Goal: Task Accomplishment & Management: Manage account settings

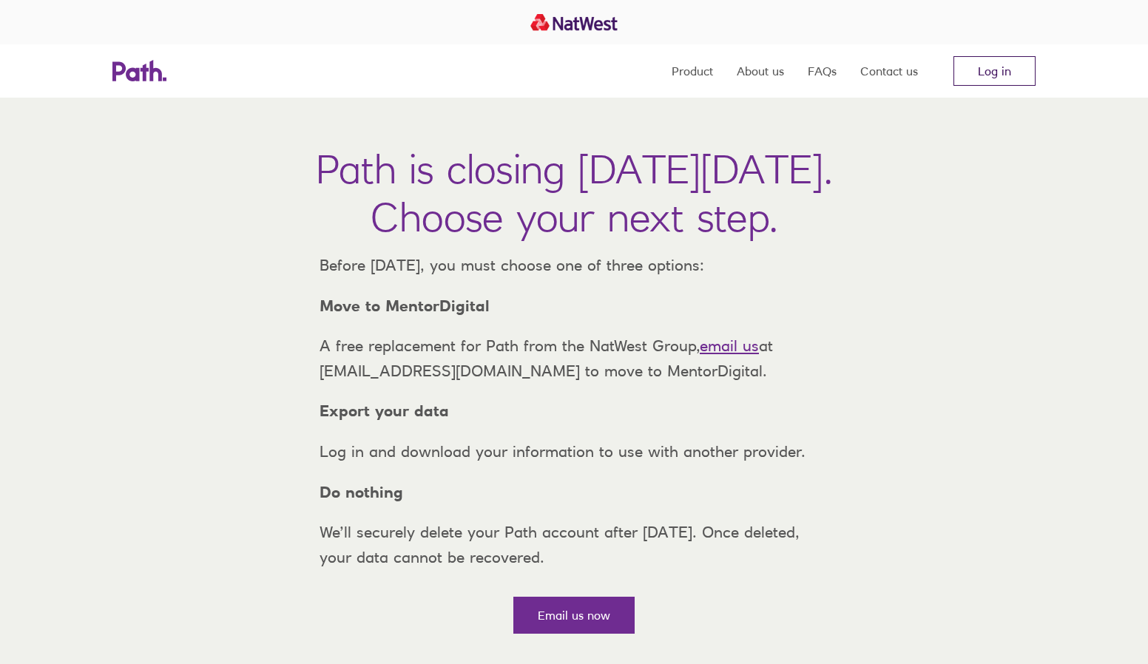
click at [978, 62] on link "Log in" at bounding box center [994, 71] width 82 height 30
click at [995, 54] on nav "Product About us FAQs Contact us Log in" at bounding box center [853, 70] width 364 height 53
click at [992, 65] on link "Log in" at bounding box center [994, 71] width 82 height 30
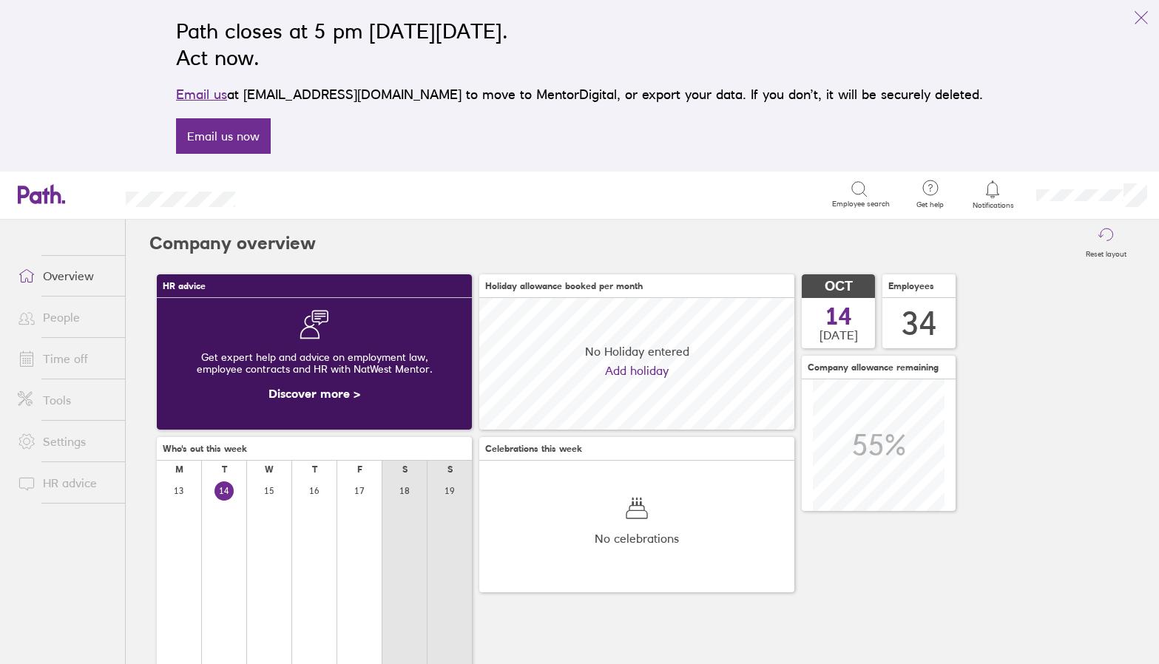
scroll to position [132, 315]
click at [52, 320] on link "People" at bounding box center [65, 317] width 119 height 30
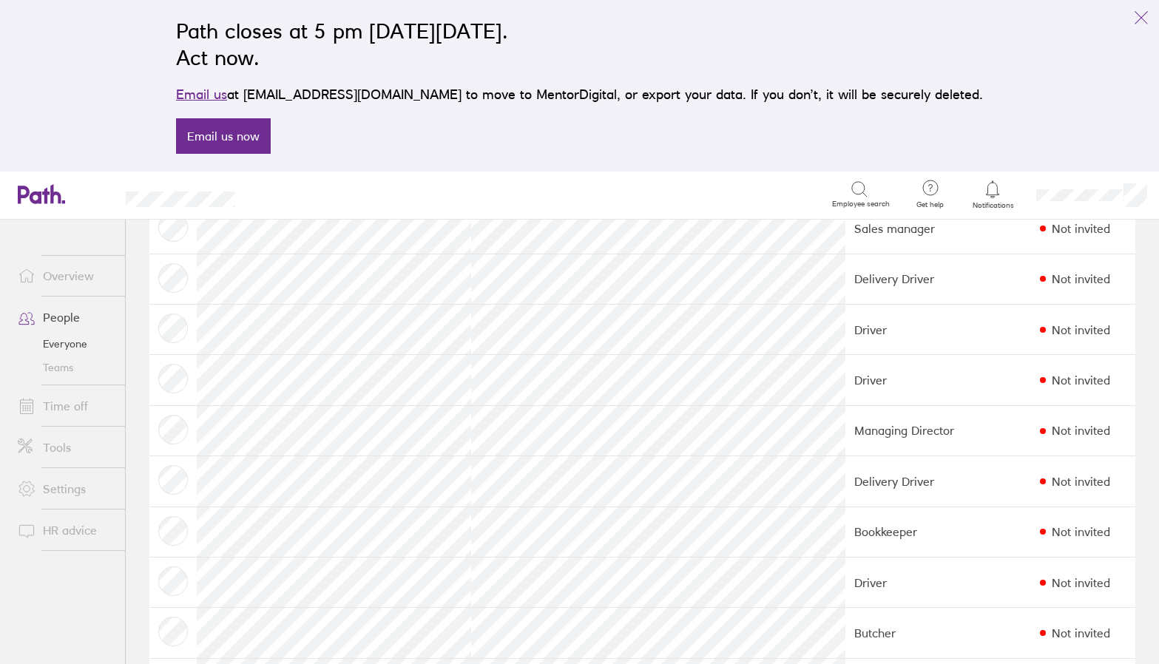
scroll to position [813, 0]
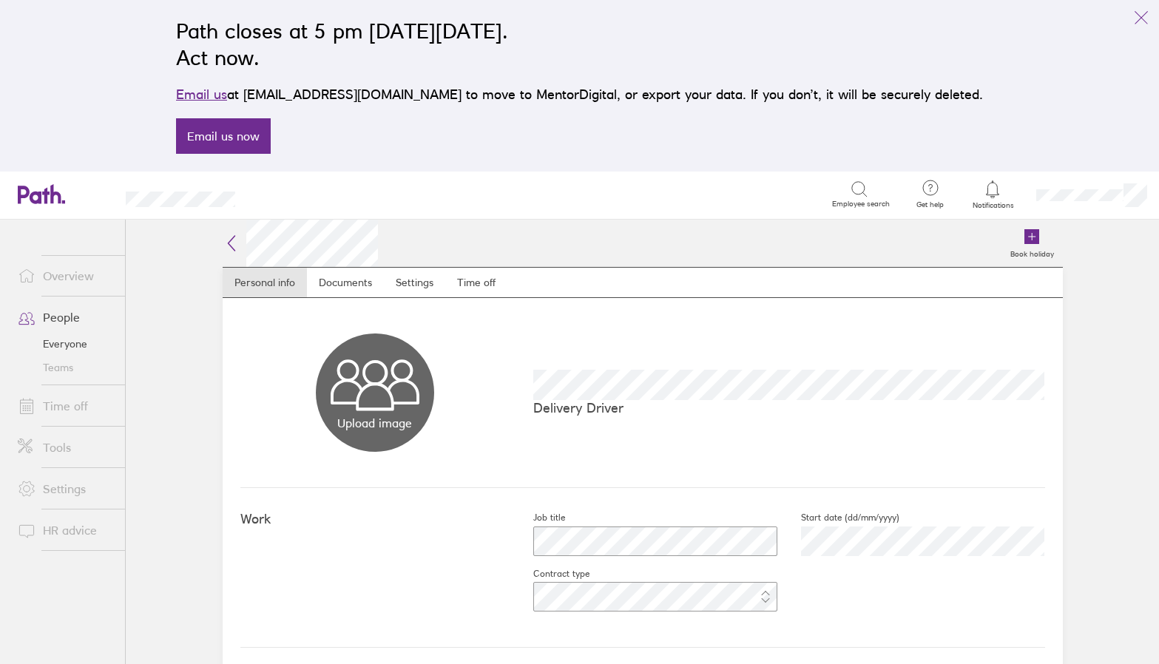
click at [65, 271] on link "Overview" at bounding box center [65, 276] width 119 height 30
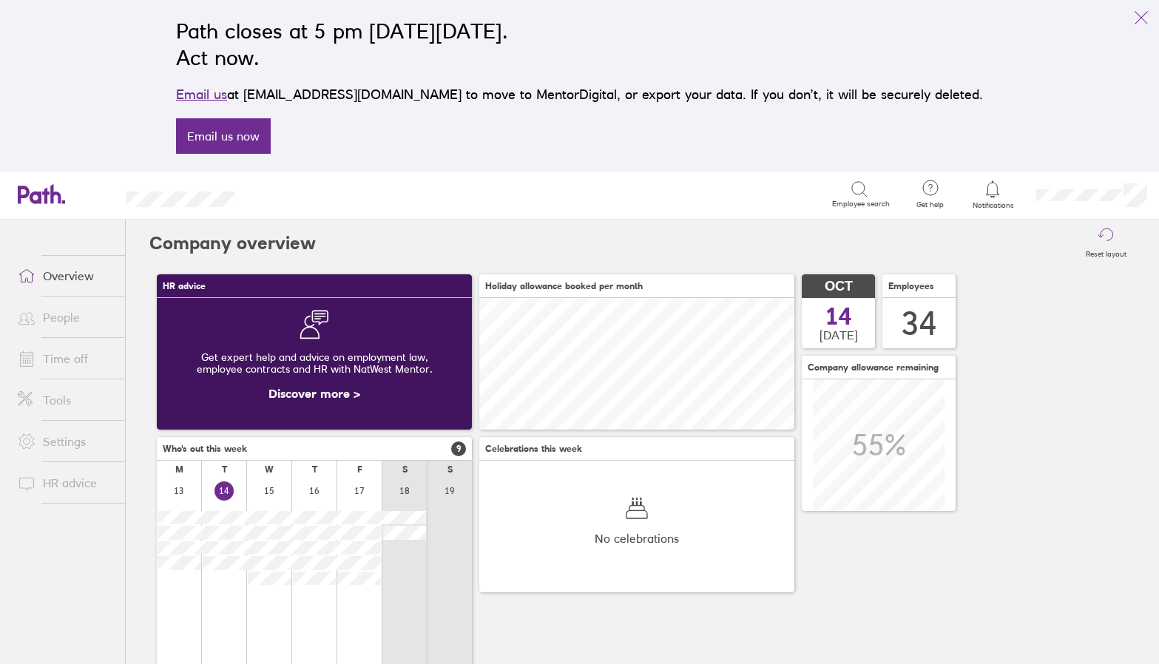
scroll to position [132, 315]
click at [61, 356] on link "Time off" at bounding box center [65, 359] width 119 height 30
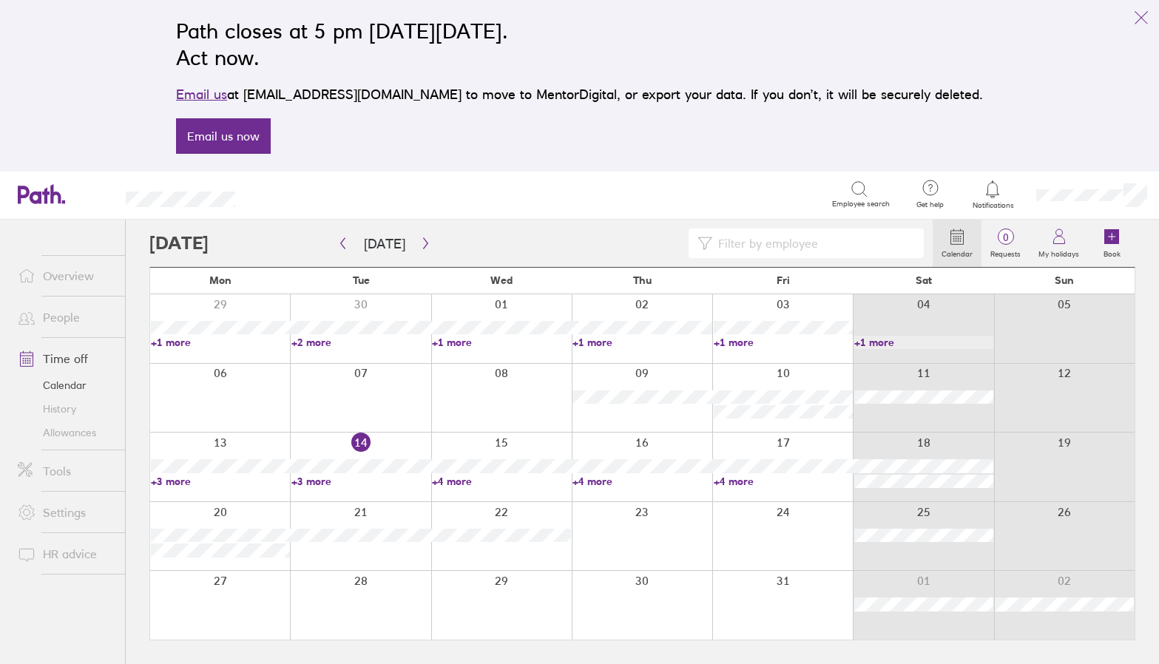
click at [169, 341] on link "+1 more" at bounding box center [220, 342] width 139 height 13
click at [188, 339] on link "+1 more" at bounding box center [220, 342] width 139 height 13
click at [335, 338] on link "+2 more" at bounding box center [360, 342] width 139 height 13
click at [719, 338] on link "+1 more" at bounding box center [783, 342] width 139 height 13
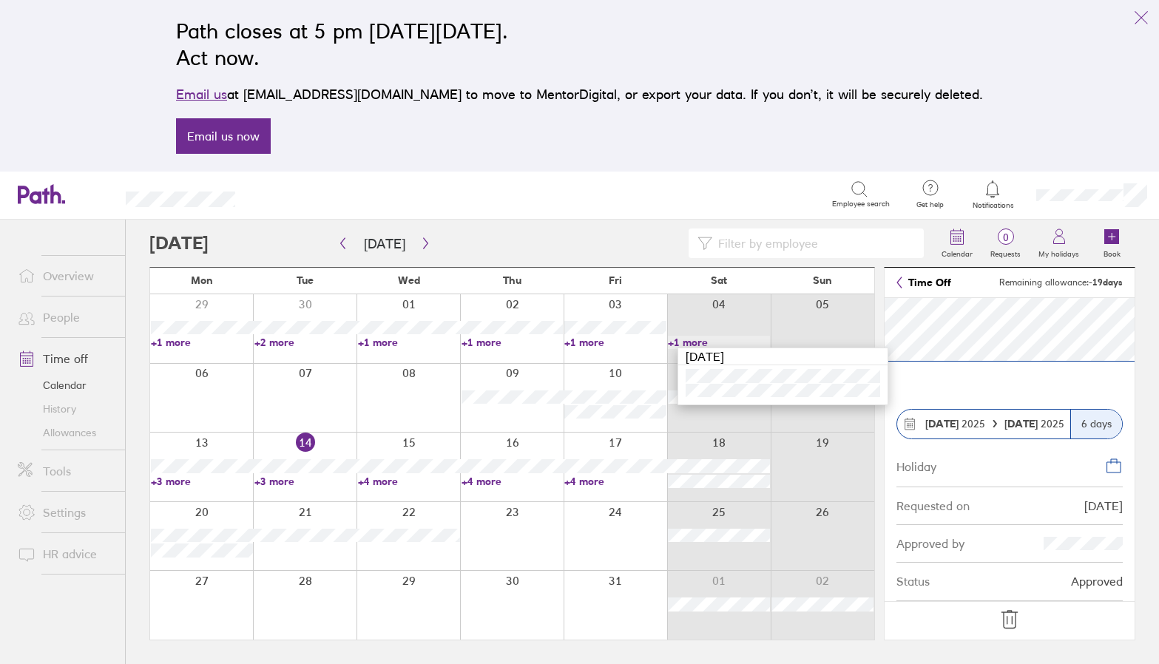
click at [1013, 617] on icon at bounding box center [1010, 620] width 24 height 24
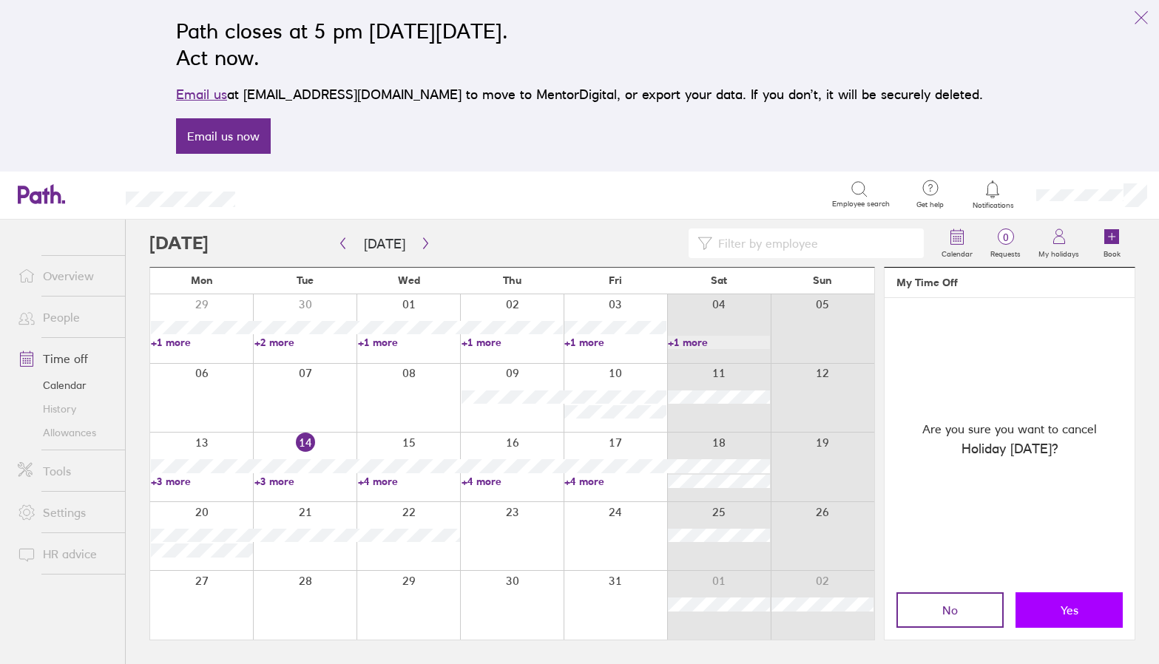
click at [1043, 602] on button "Yes" at bounding box center [1068, 609] width 107 height 35
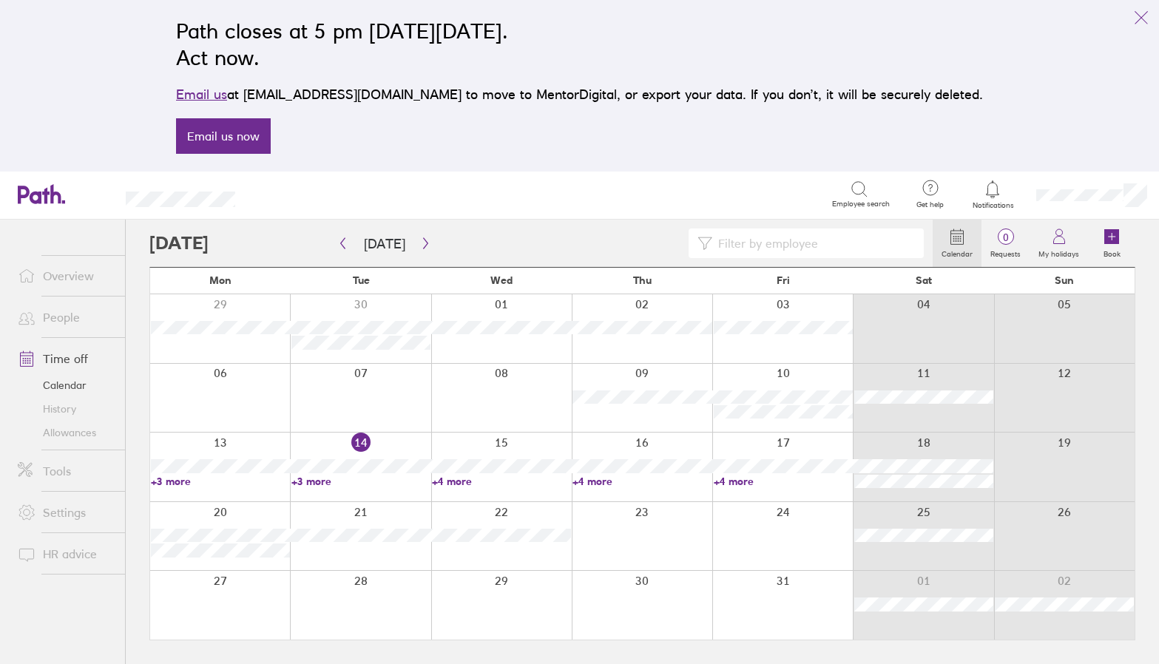
click at [58, 318] on link "People" at bounding box center [65, 317] width 119 height 30
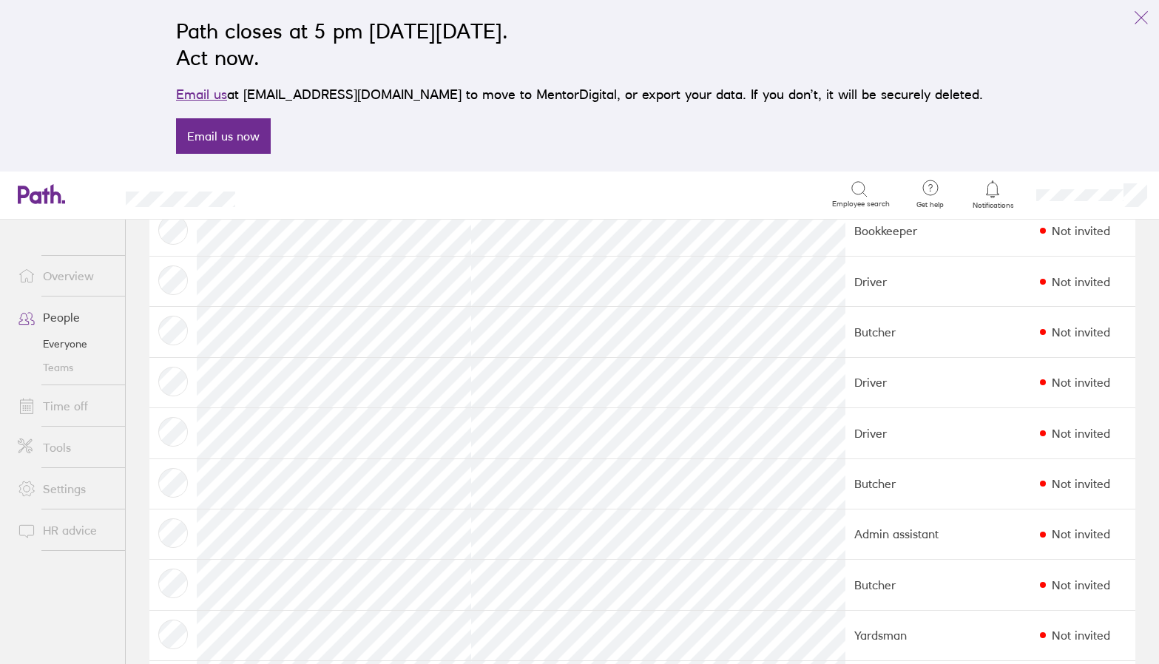
scroll to position [1109, 0]
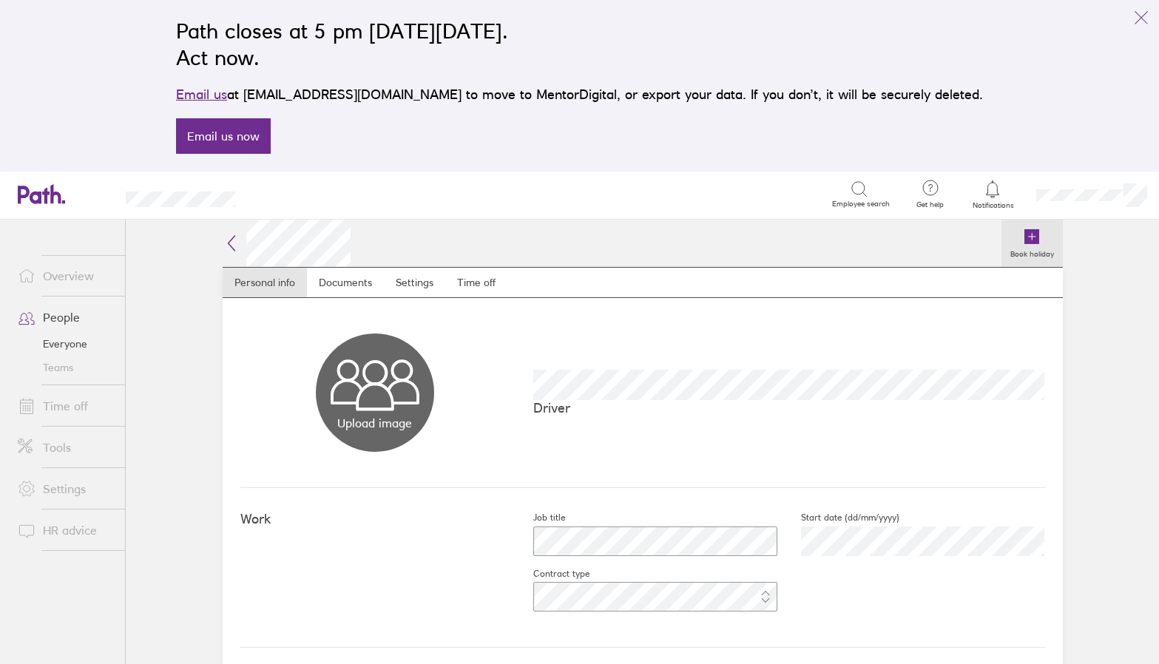
click at [1029, 237] on icon at bounding box center [1032, 237] width 7 height 0
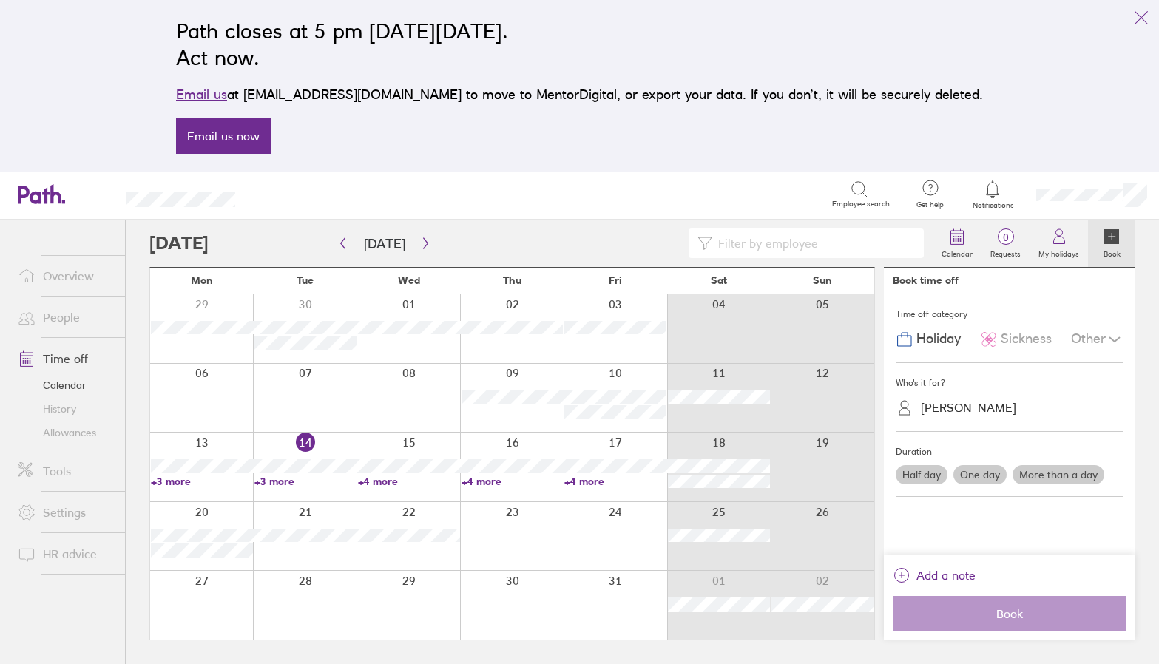
click at [188, 299] on div at bounding box center [201, 328] width 103 height 69
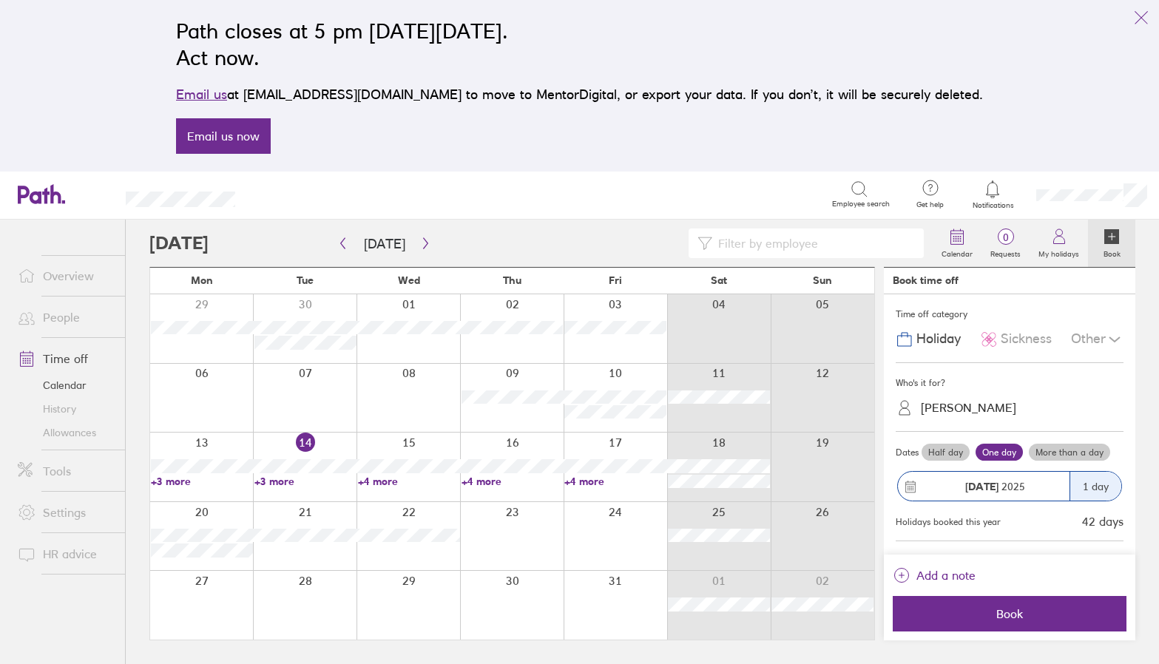
click at [1074, 455] on label "More than a day" at bounding box center [1069, 453] width 81 height 18
click at [0, 0] on input "More than a day" at bounding box center [0, 0] width 0 height 0
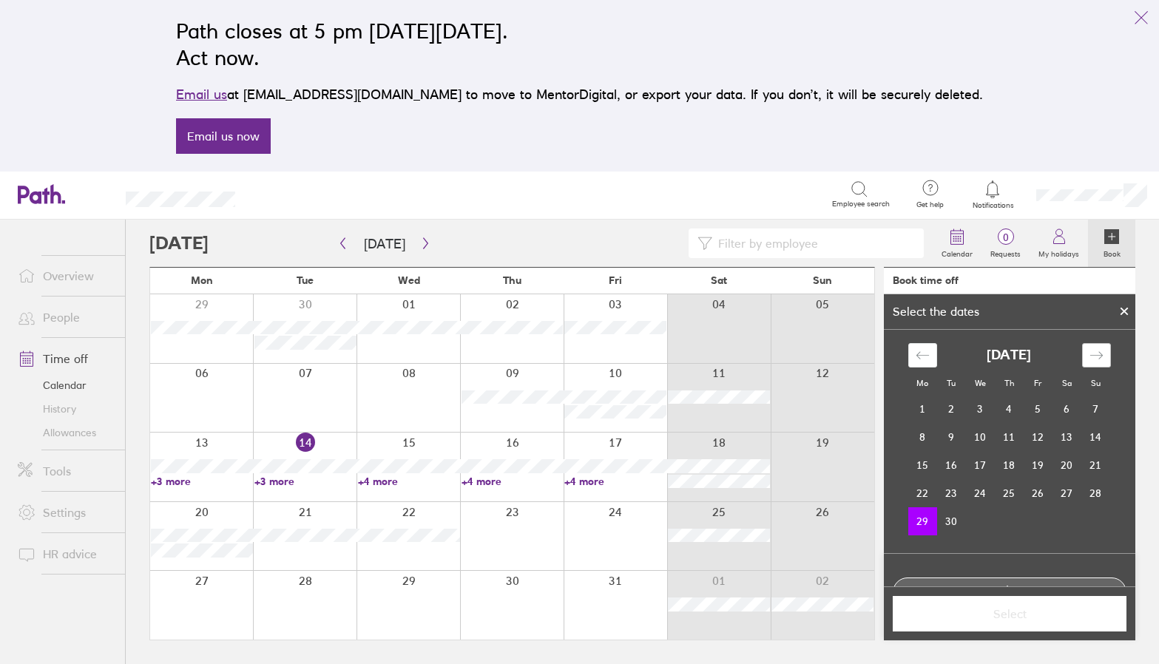
click at [1090, 351] on icon "Move forward to switch to the next month." at bounding box center [1096, 355] width 14 height 14
click at [977, 408] on td "1" at bounding box center [980, 410] width 29 height 28
click at [1023, 608] on span "Select" at bounding box center [1009, 613] width 213 height 13
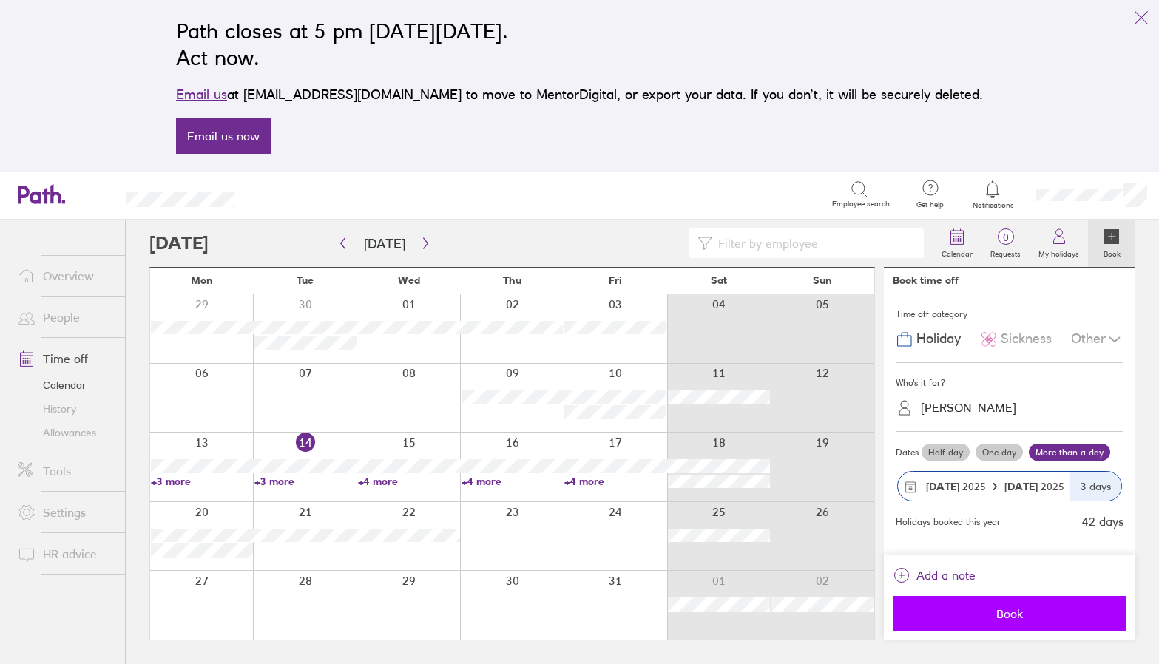
click at [1029, 616] on span "Book" at bounding box center [1009, 613] width 213 height 13
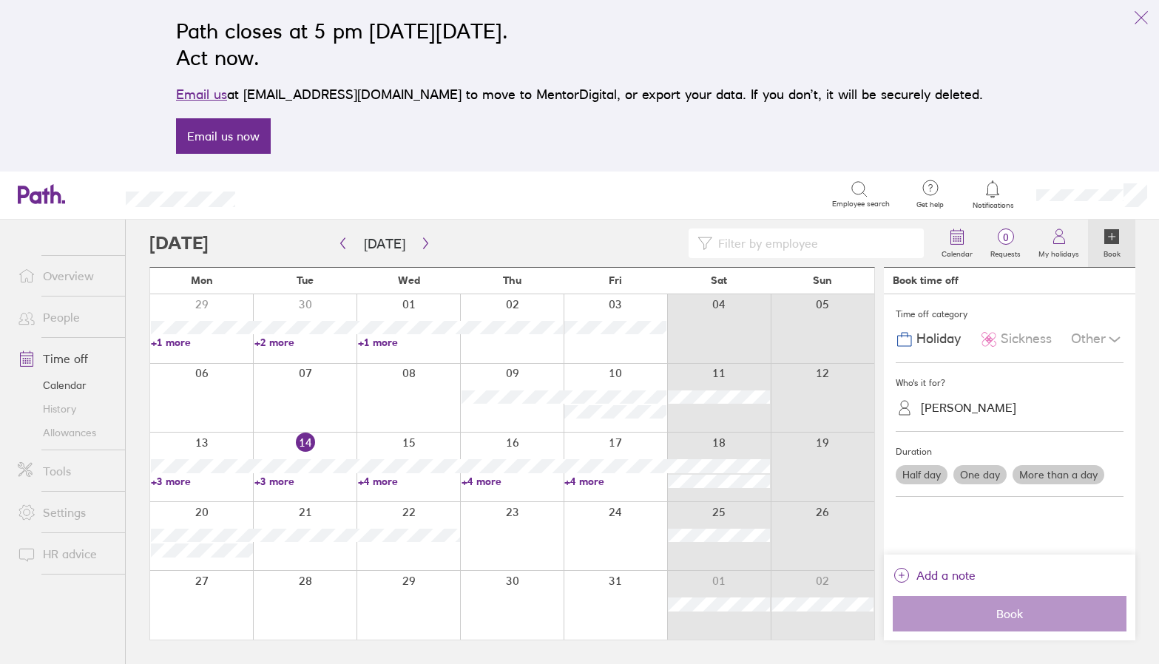
click at [56, 315] on link "People" at bounding box center [65, 317] width 119 height 30
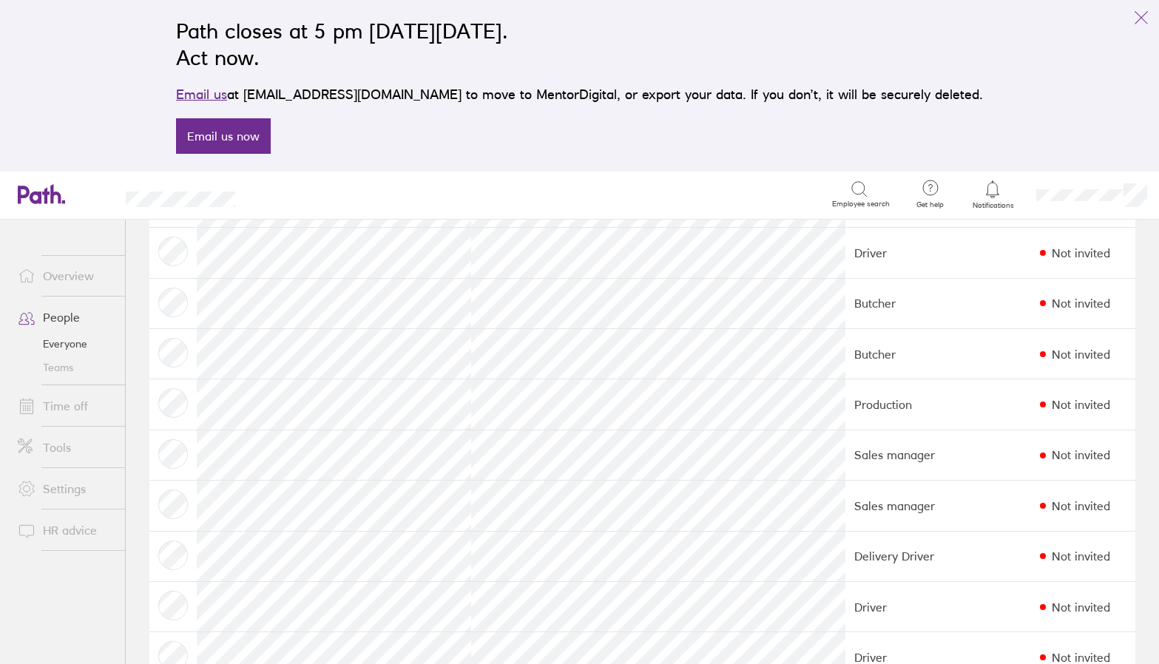
scroll to position [666, 0]
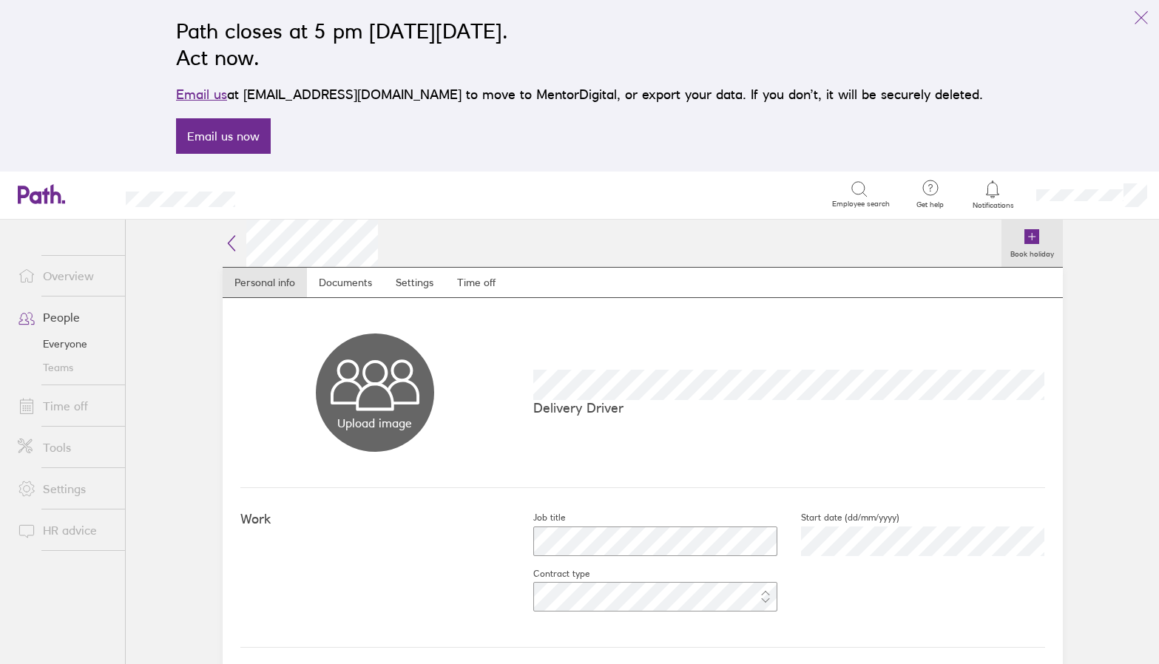
click at [1030, 234] on icon at bounding box center [1031, 236] width 15 height 15
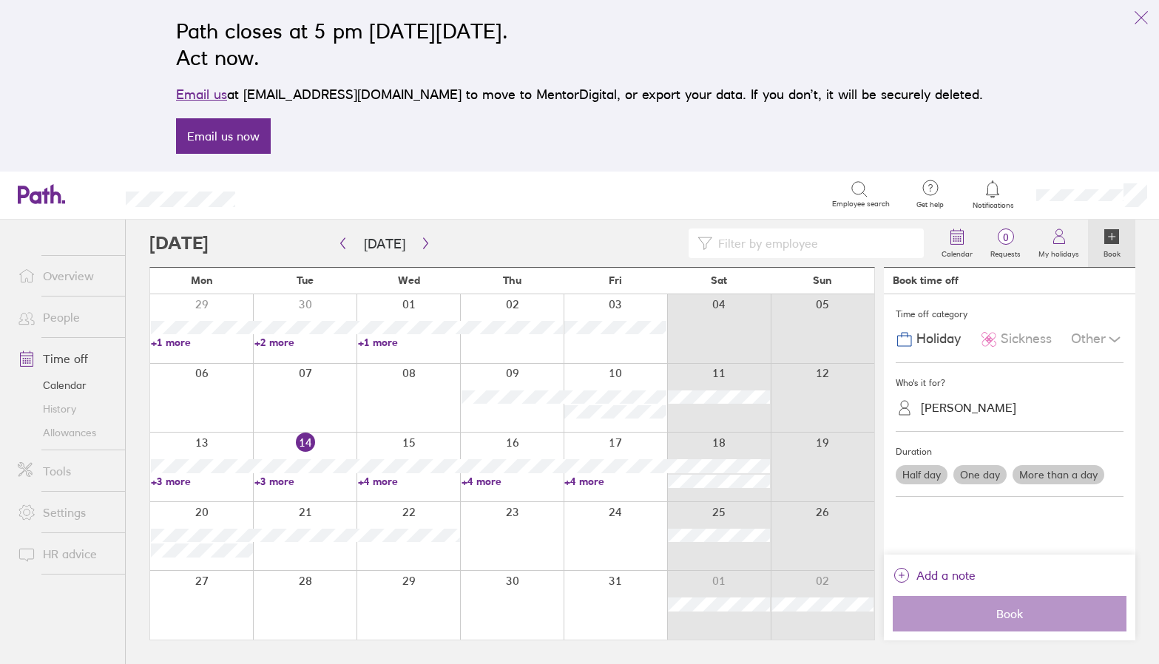
click at [186, 308] on div at bounding box center [201, 328] width 103 height 69
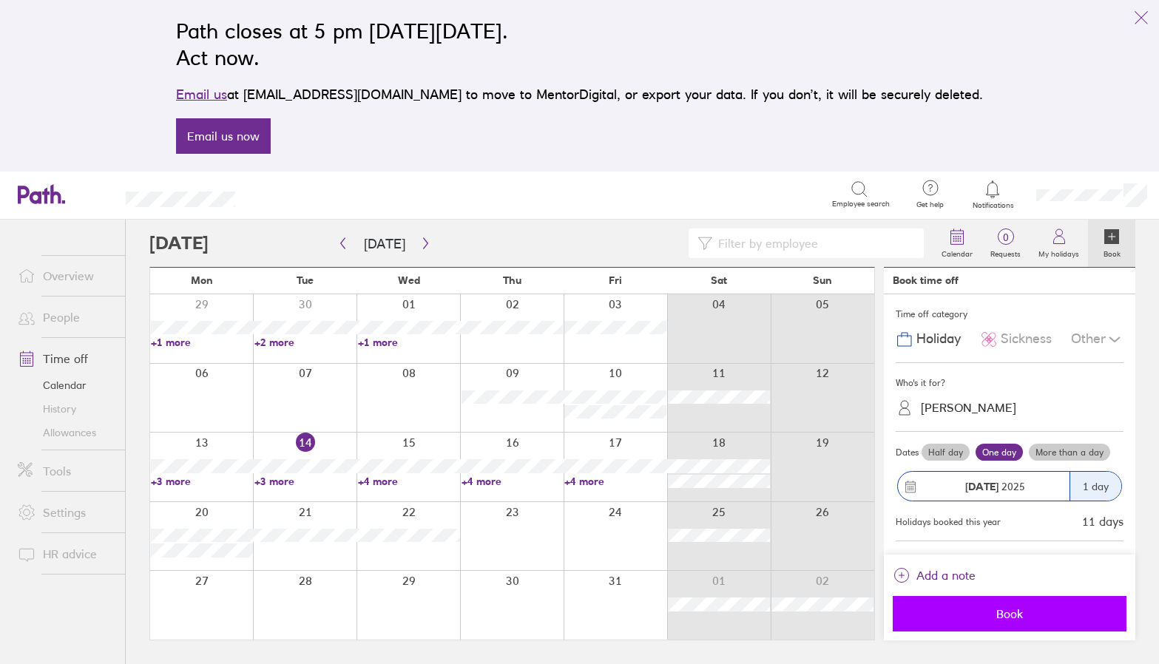
click at [1001, 605] on button "Book" at bounding box center [1010, 613] width 234 height 35
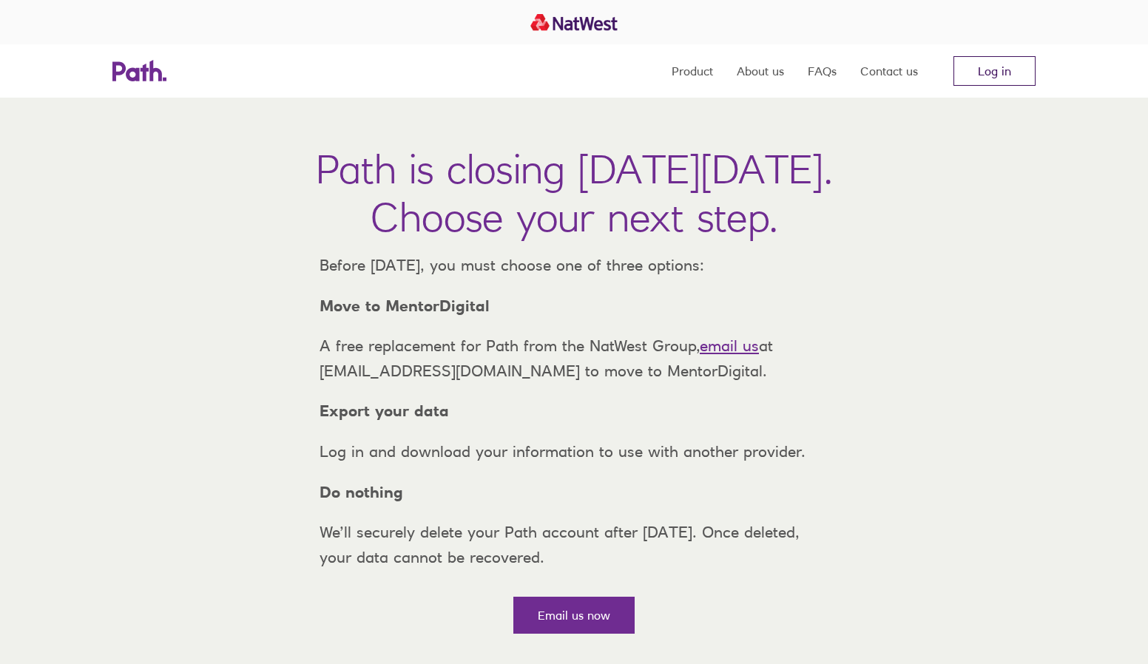
click at [964, 67] on link "Log in" at bounding box center [994, 71] width 82 height 30
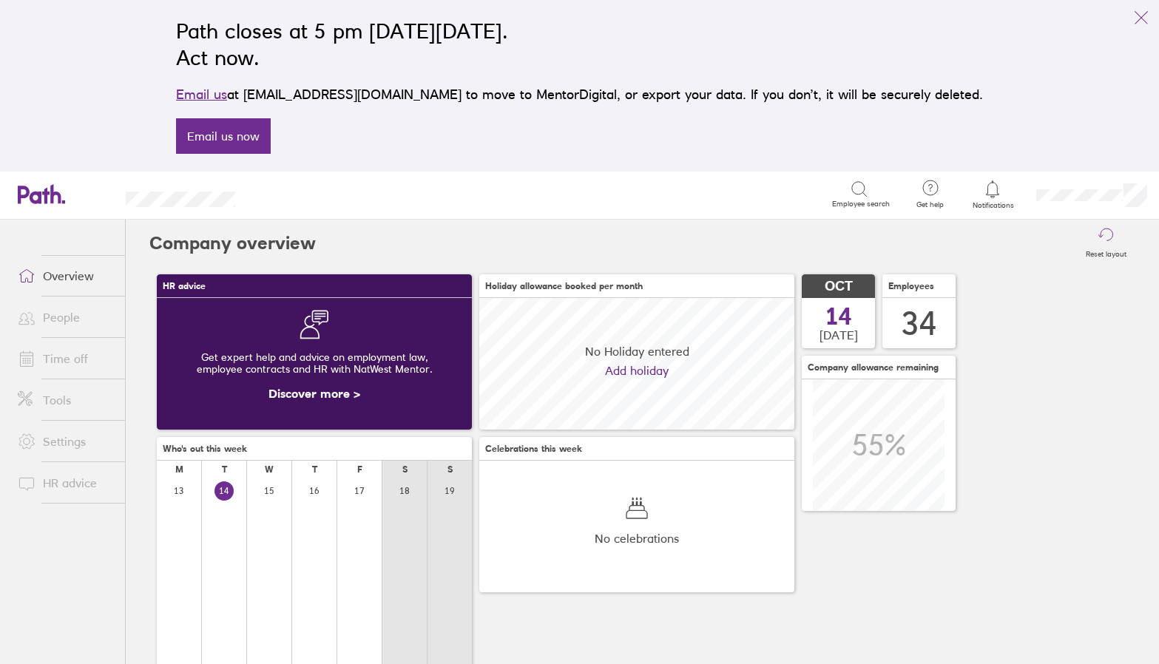
scroll to position [132, 315]
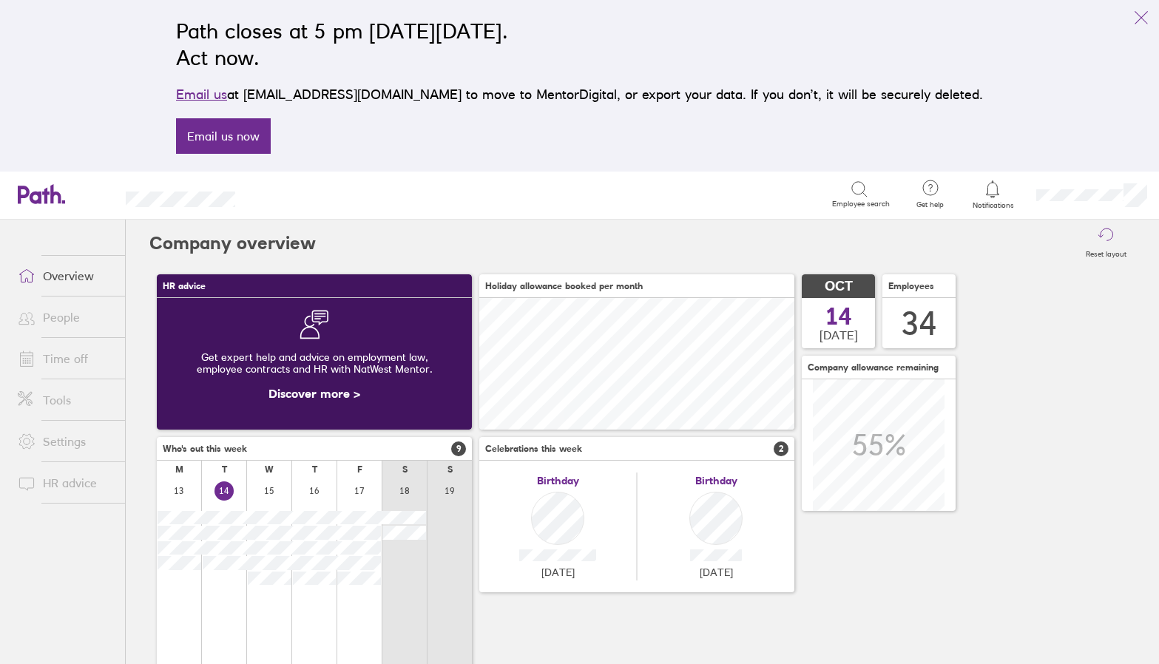
click at [53, 319] on link "People" at bounding box center [65, 317] width 119 height 30
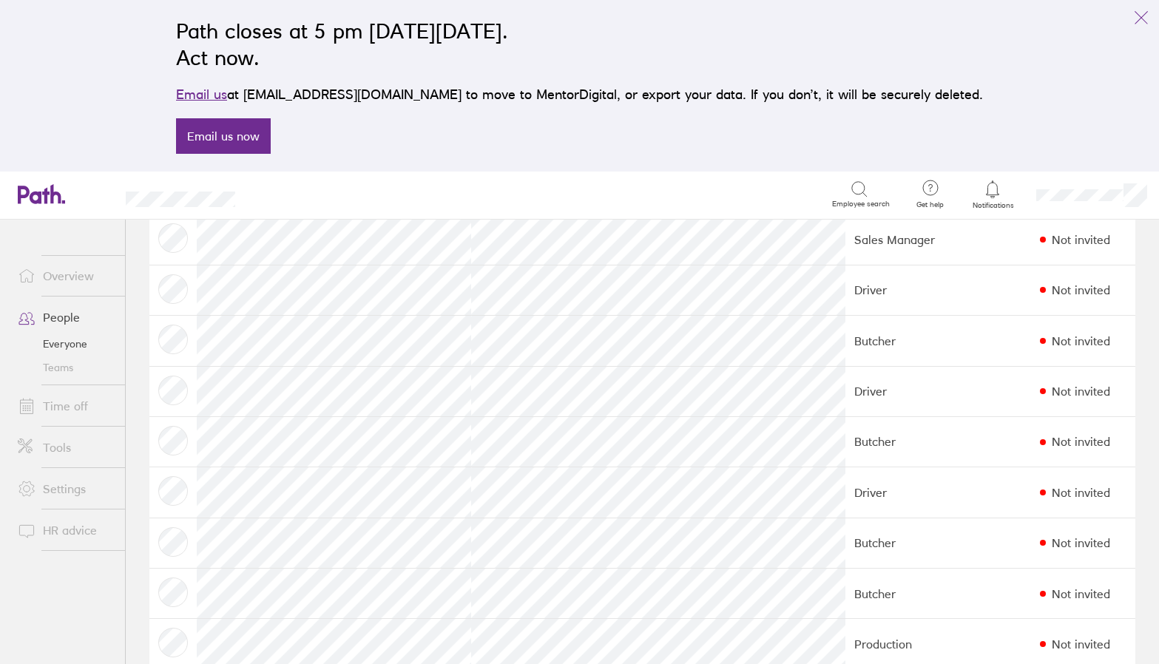
scroll to position [296, 0]
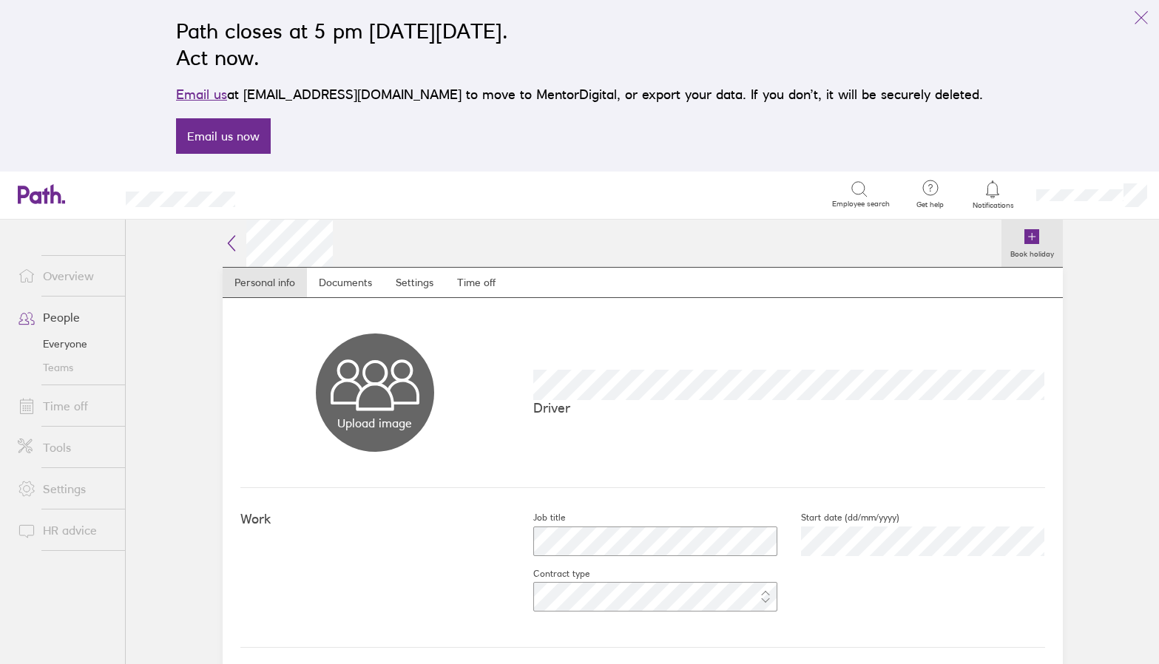
click at [1027, 234] on icon at bounding box center [1031, 236] width 15 height 15
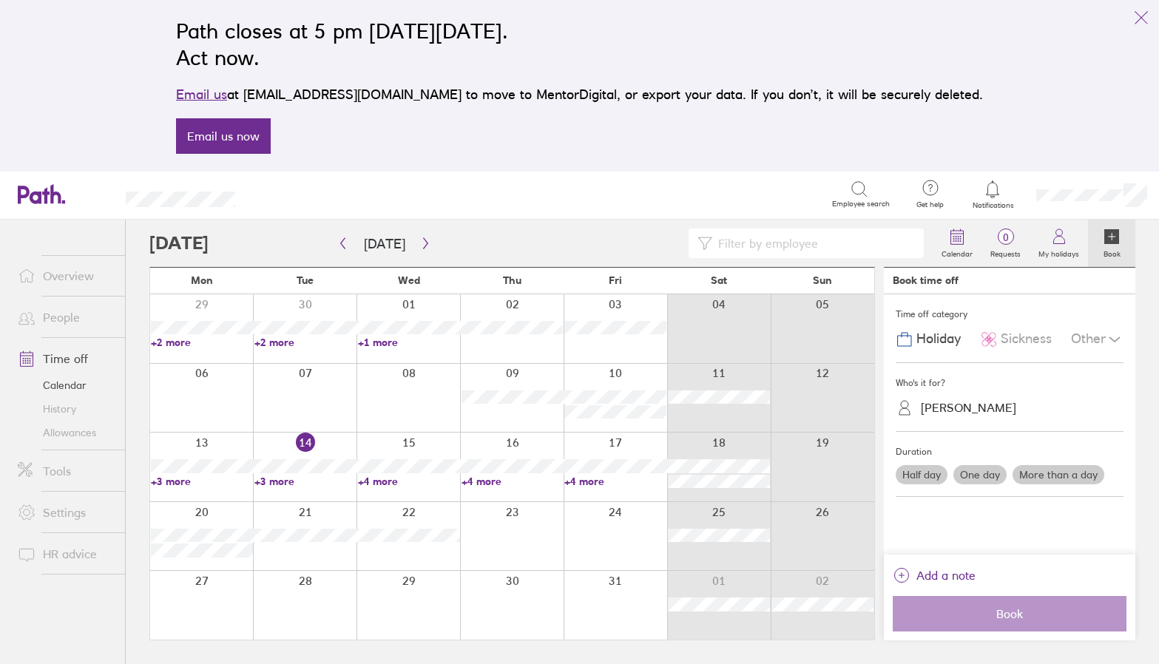
click at [1100, 335] on div "Other" at bounding box center [1097, 339] width 53 height 28
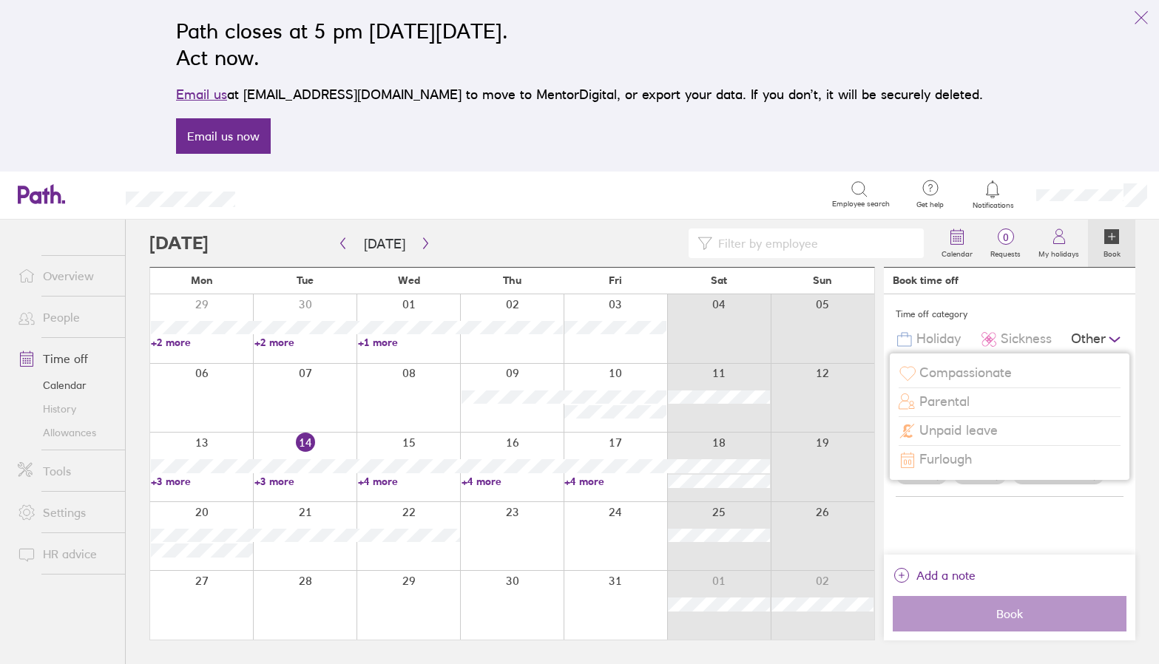
drag, startPoint x: 930, startPoint y: 338, endPoint x: 939, endPoint y: 336, distance: 9.1
click at [930, 338] on span "Holiday" at bounding box center [938, 339] width 44 height 16
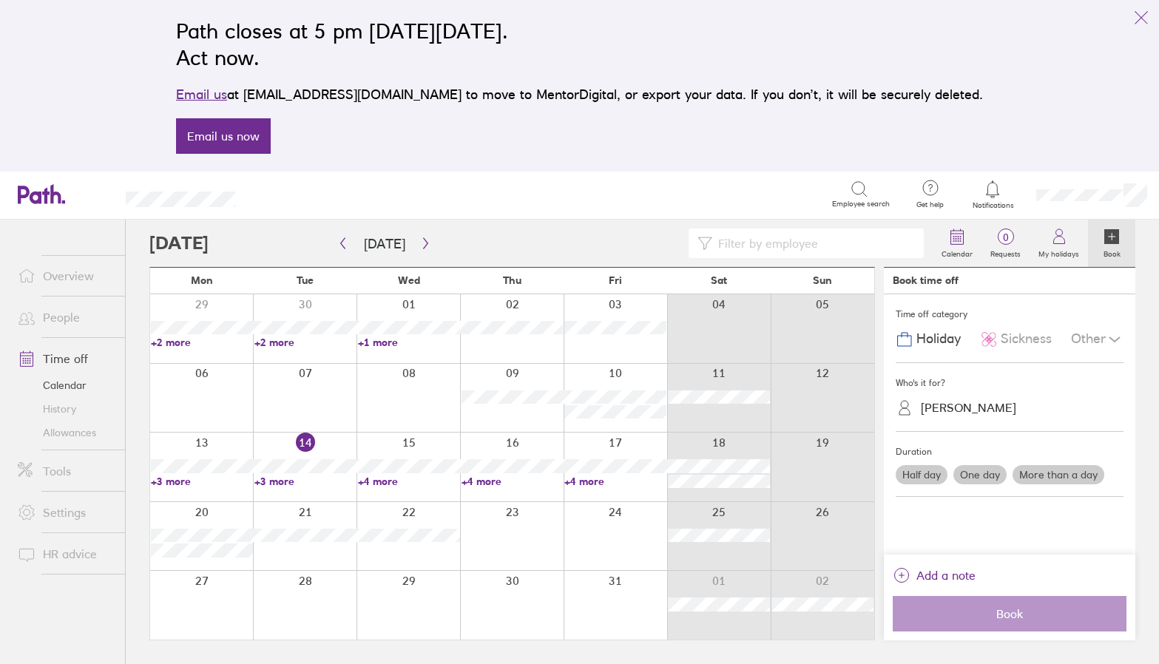
click at [694, 619] on div at bounding box center [719, 605] width 104 height 69
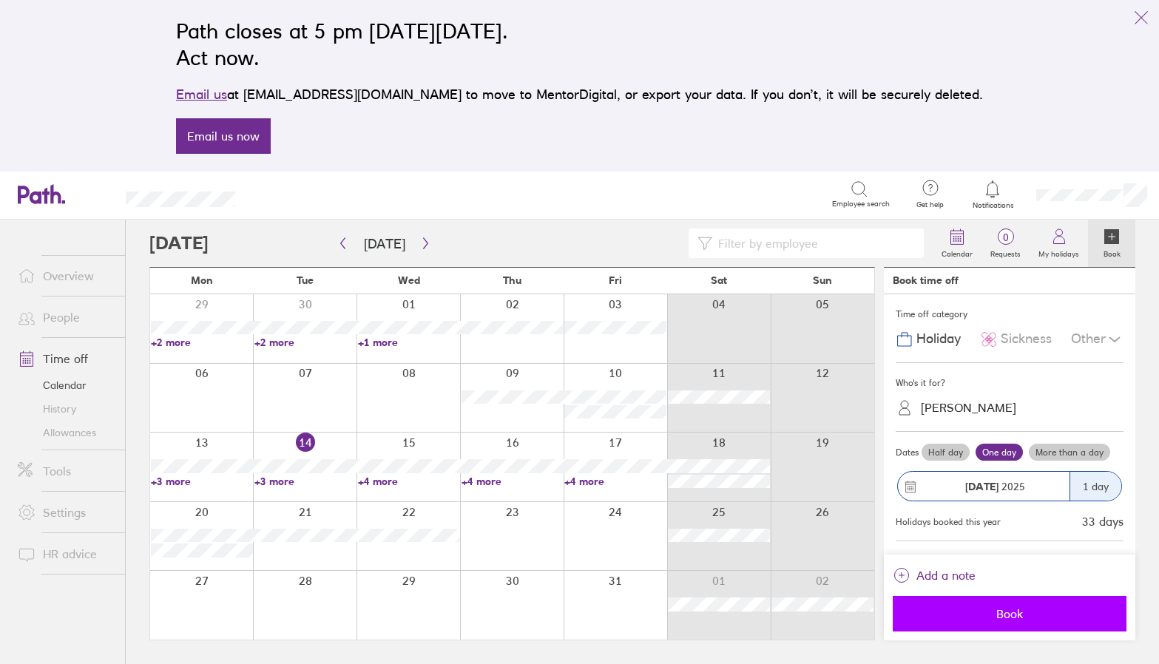
click at [1026, 612] on span "Book" at bounding box center [1009, 613] width 213 height 13
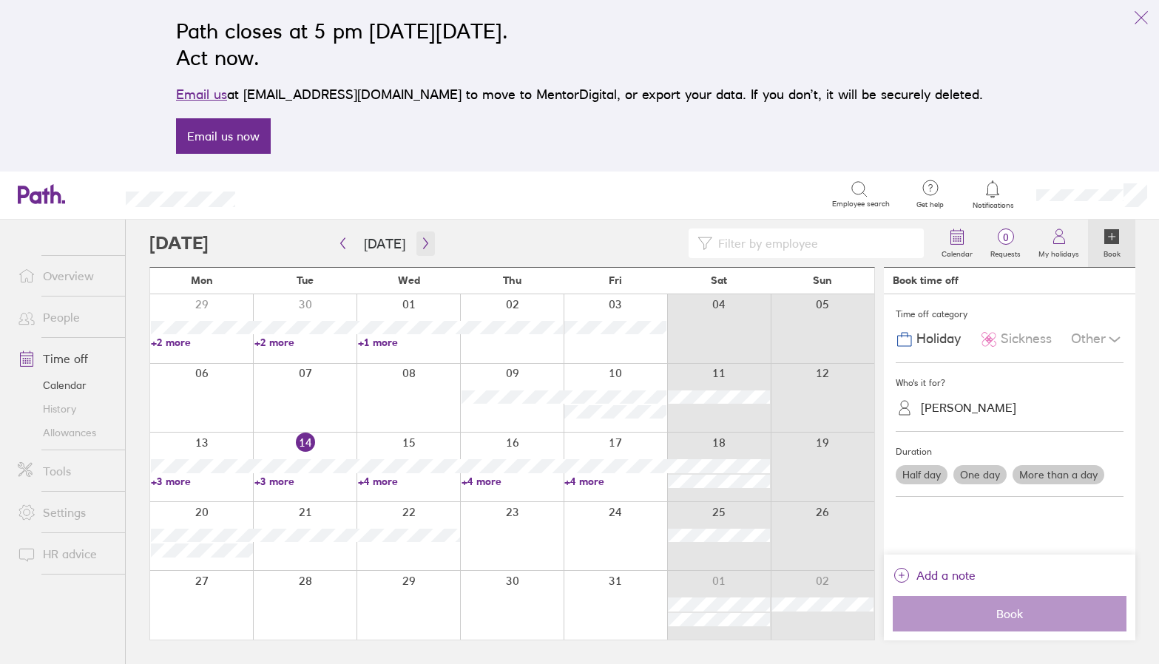
click at [423, 240] on icon "button" at bounding box center [425, 243] width 4 height 11
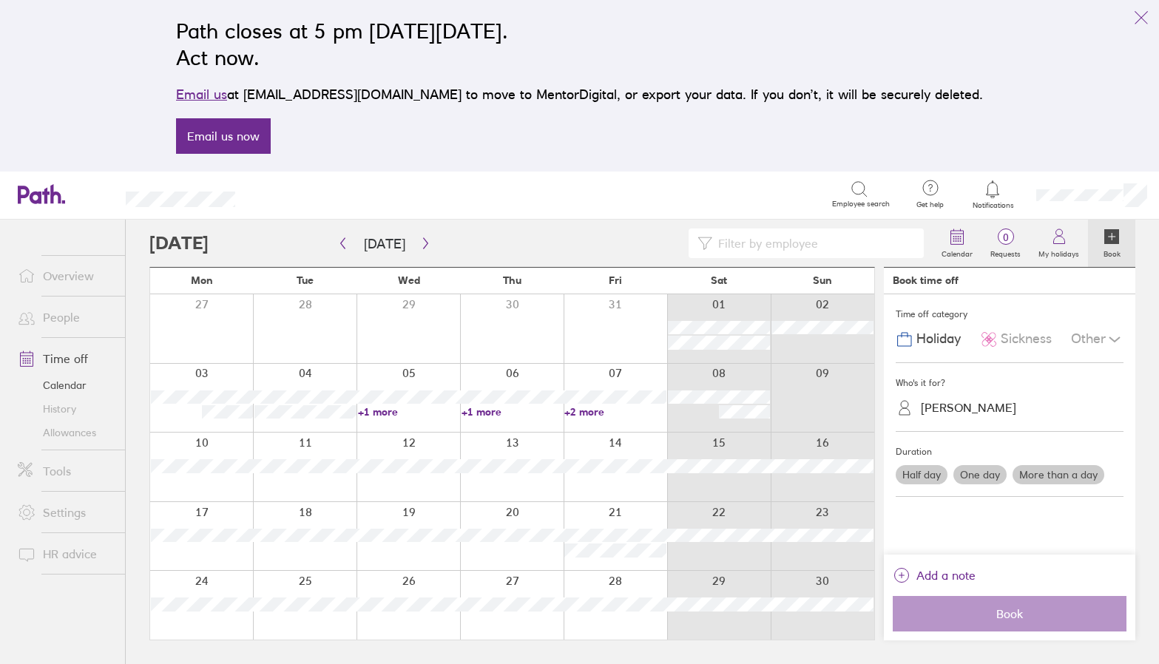
click at [690, 375] on div at bounding box center [719, 398] width 104 height 69
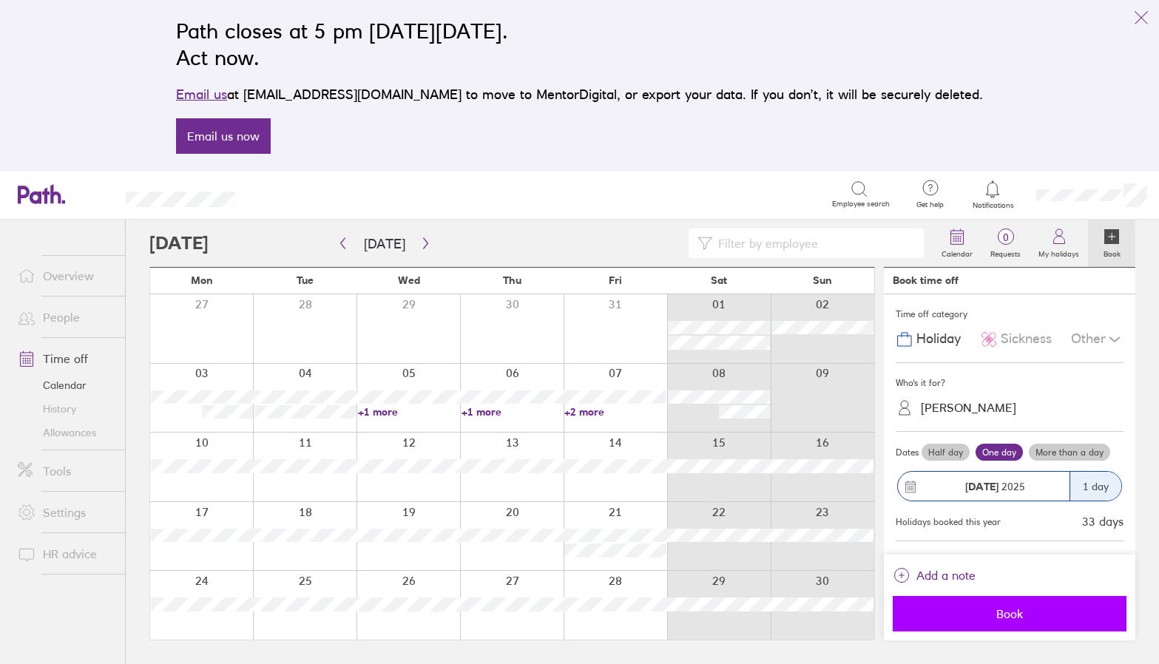
click at [994, 620] on span "Book" at bounding box center [1009, 613] width 213 height 13
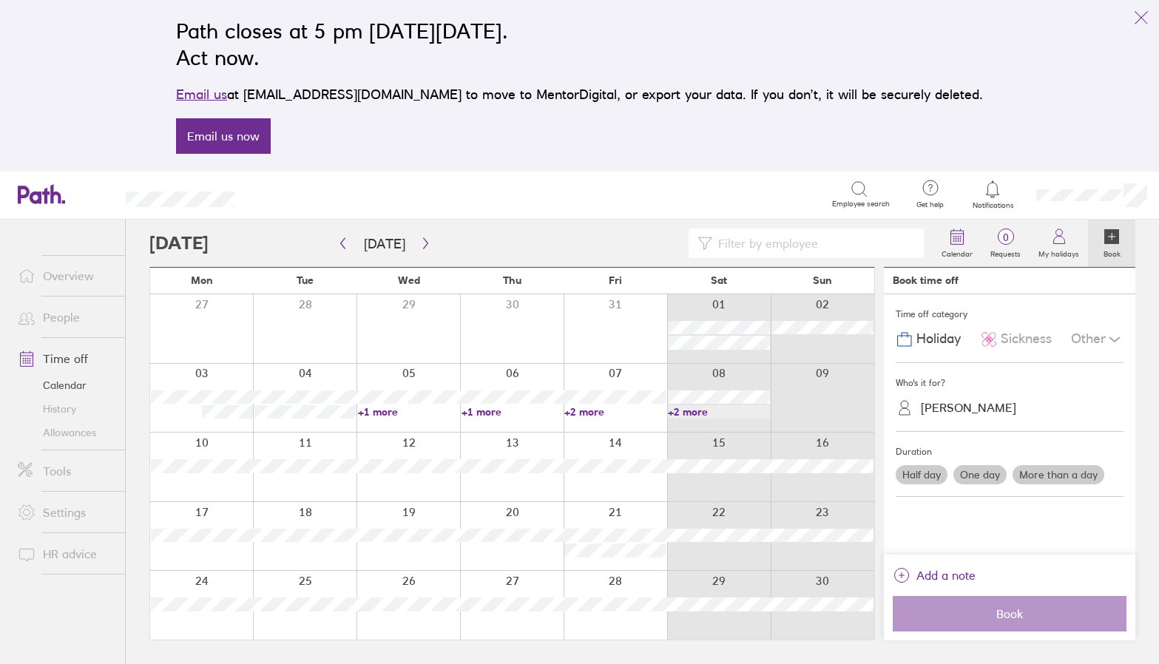
click at [180, 558] on div at bounding box center [201, 536] width 103 height 69
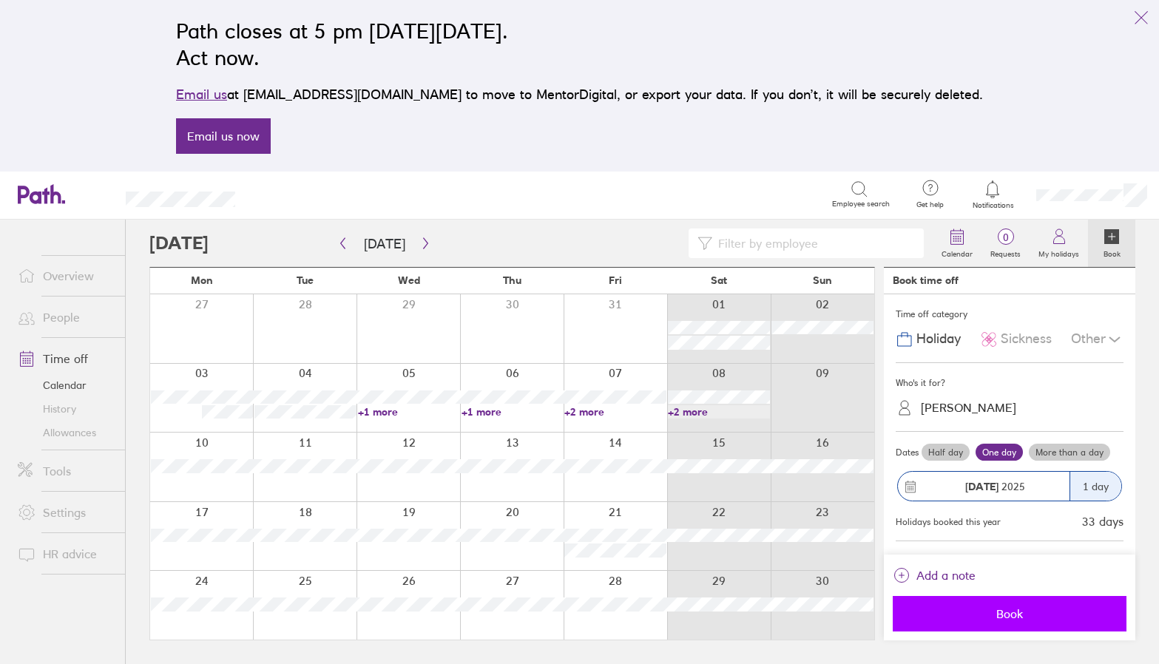
click at [1003, 618] on span "Book" at bounding box center [1009, 613] width 213 height 13
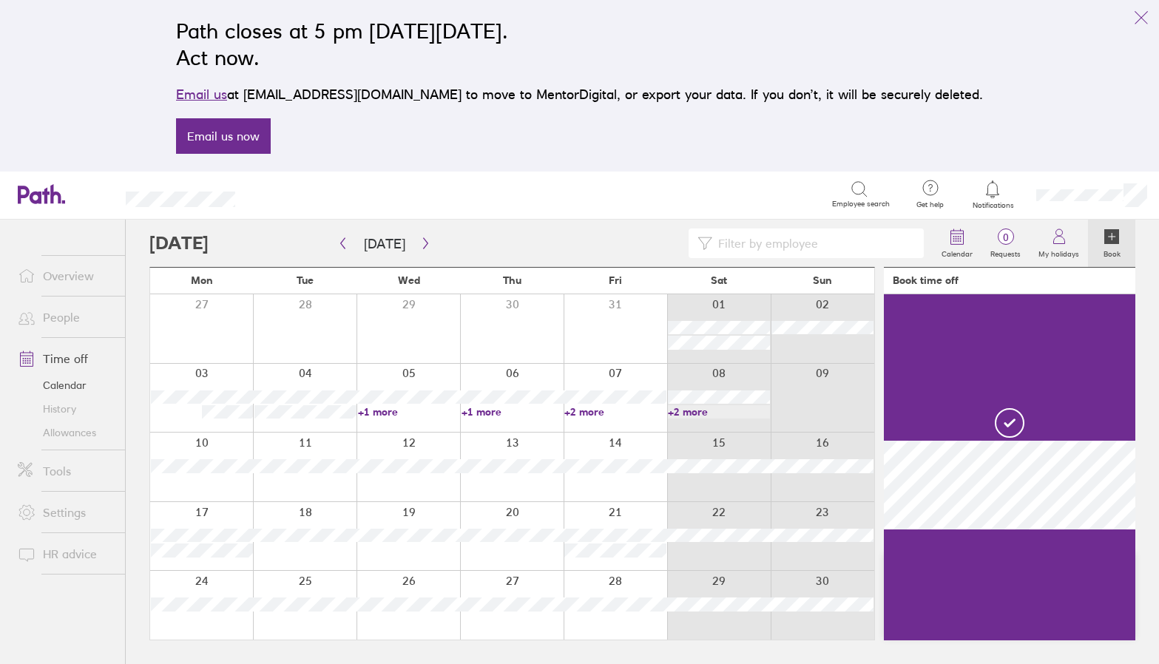
click at [163, 615] on div at bounding box center [201, 605] width 103 height 69
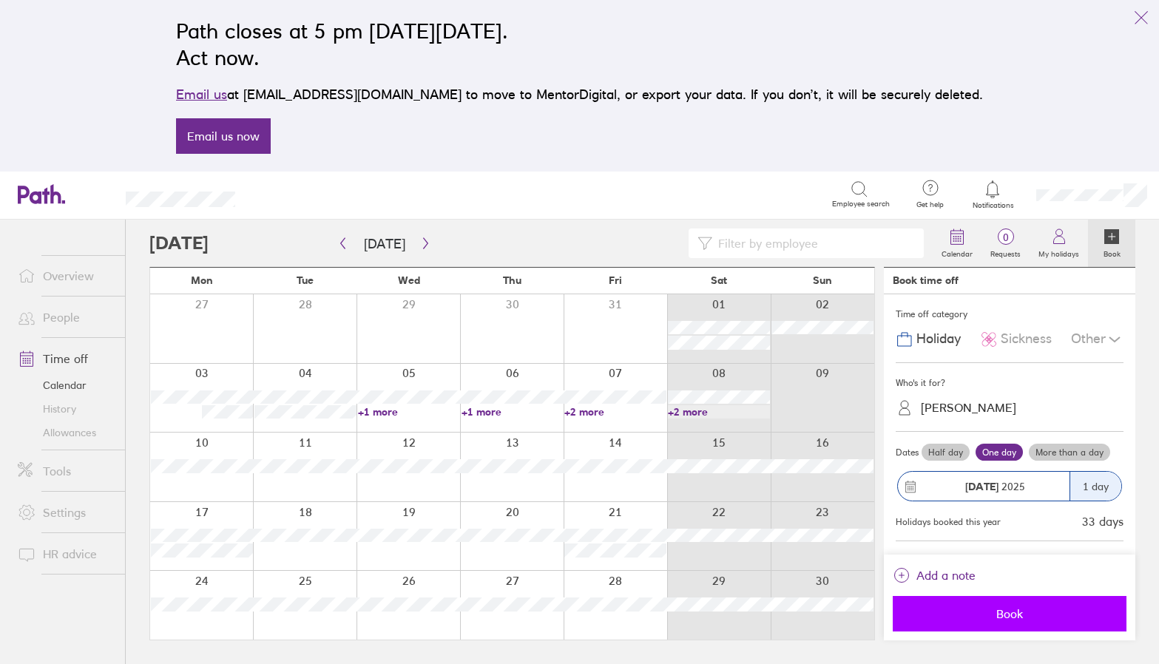
click at [1012, 615] on span "Book" at bounding box center [1009, 613] width 213 height 13
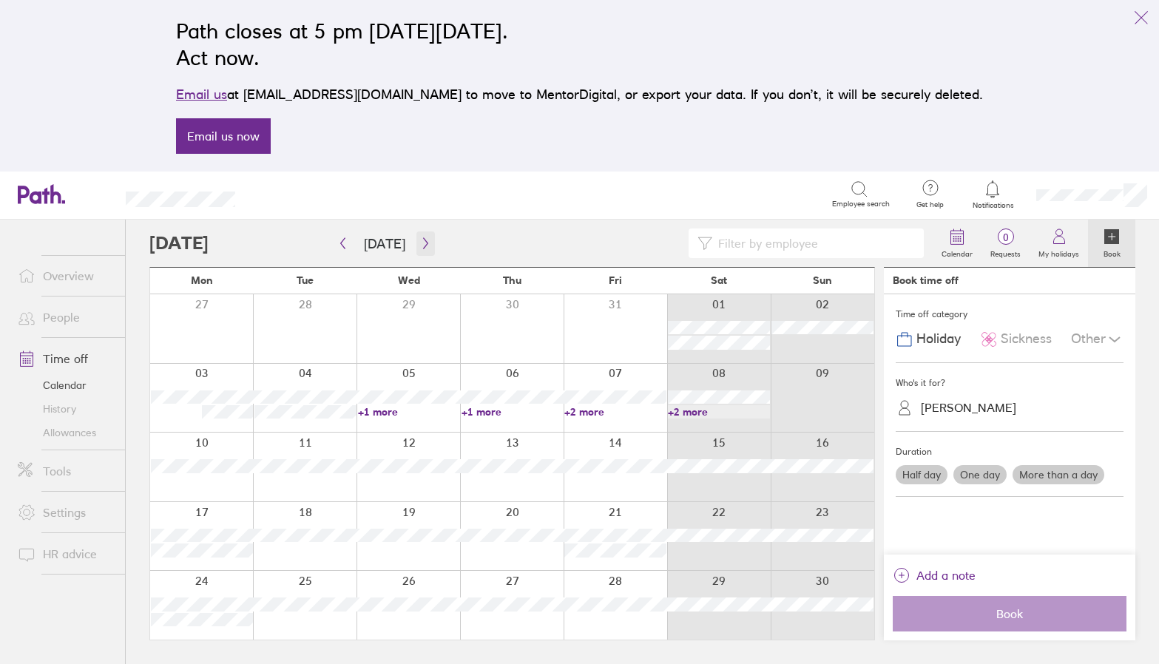
click at [420, 246] on icon "button" at bounding box center [425, 243] width 11 height 12
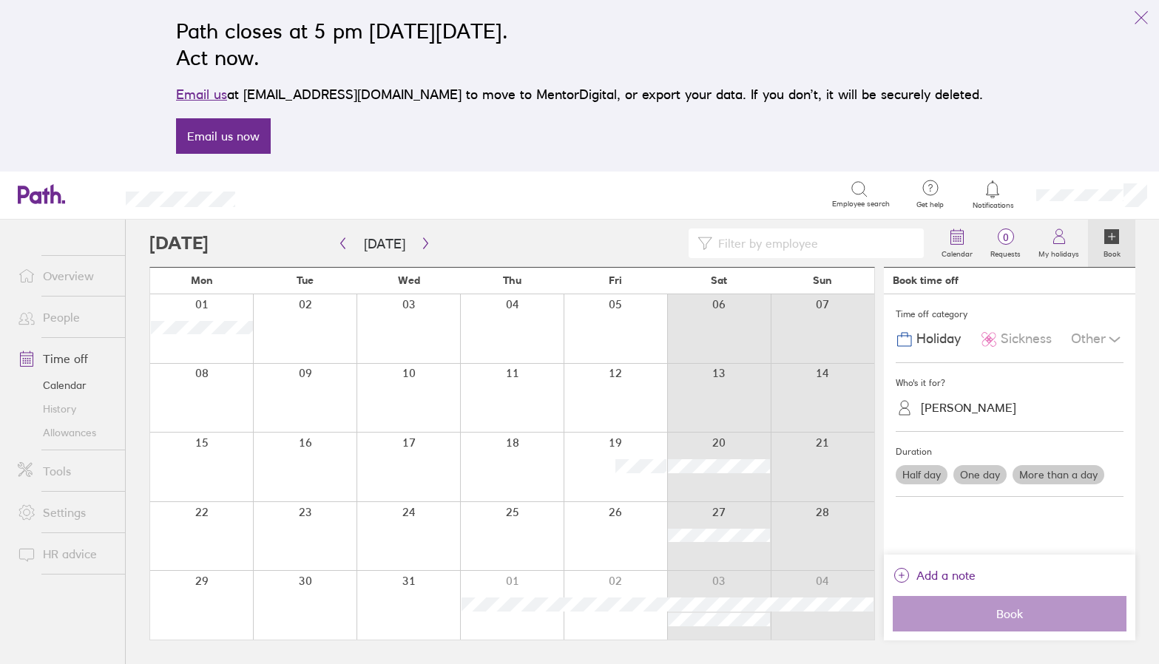
click at [198, 342] on div at bounding box center [201, 328] width 103 height 69
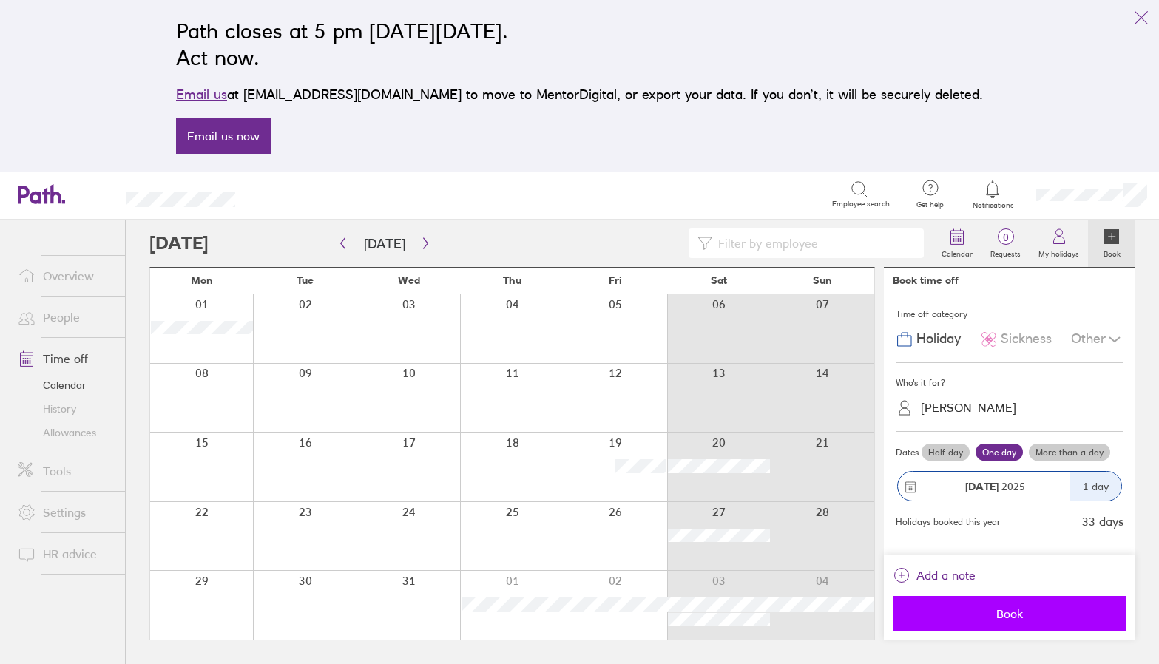
click at [1033, 609] on span "Book" at bounding box center [1009, 613] width 213 height 13
